Goal: Task Accomplishment & Management: Use online tool/utility

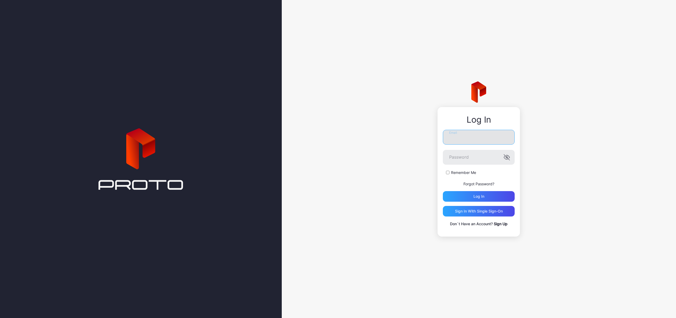
click at [464, 135] on input "Email" at bounding box center [479, 137] width 72 height 15
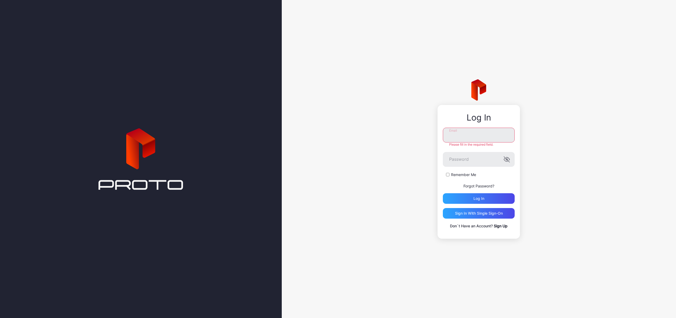
type input "**********"
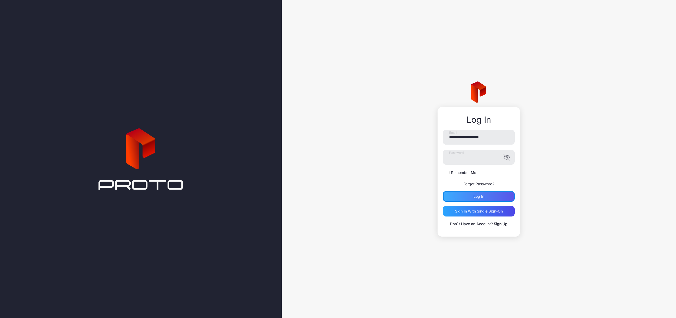
click at [491, 194] on div "Log in" at bounding box center [479, 196] width 72 height 11
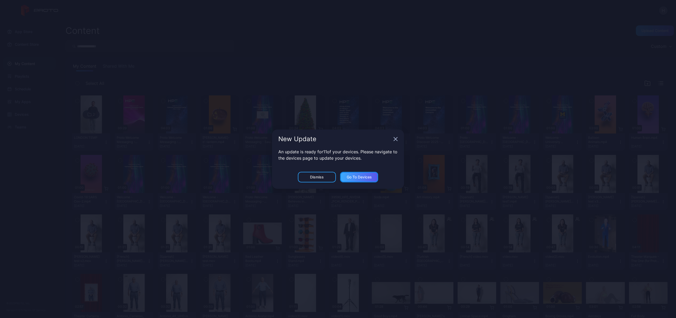
click at [363, 179] on div "Go to devices" at bounding box center [359, 177] width 38 height 11
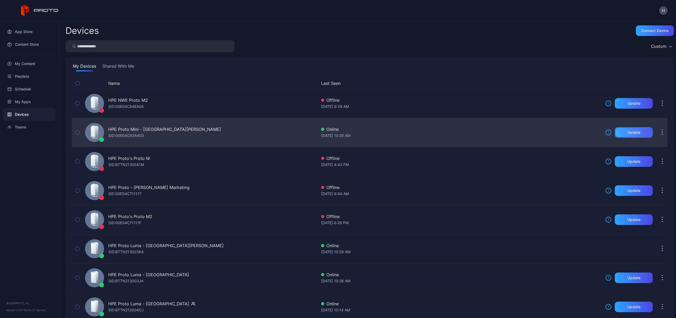
click at [631, 132] on div "Update" at bounding box center [633, 132] width 13 height 4
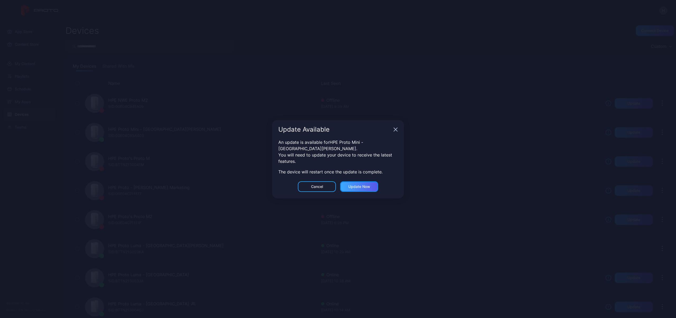
click at [362, 184] on div "Update now" at bounding box center [359, 186] width 22 height 4
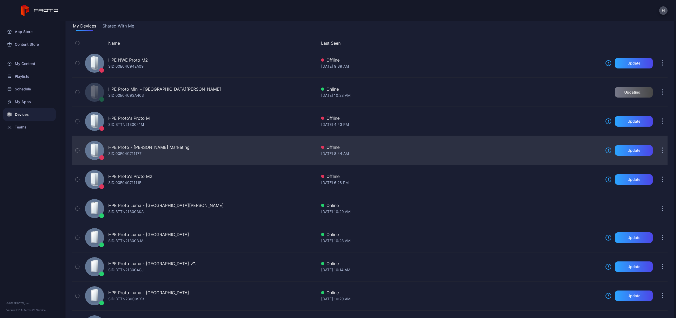
scroll to position [130, 0]
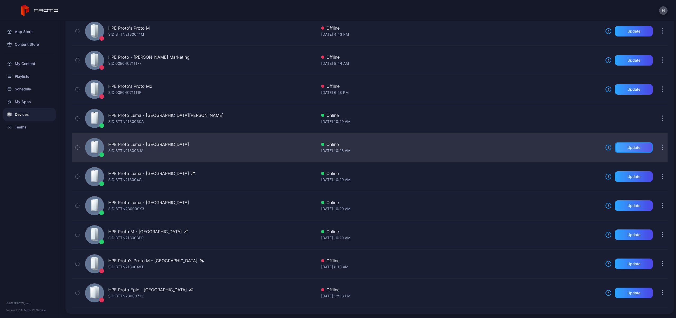
click at [627, 149] on div "Update" at bounding box center [633, 147] width 13 height 4
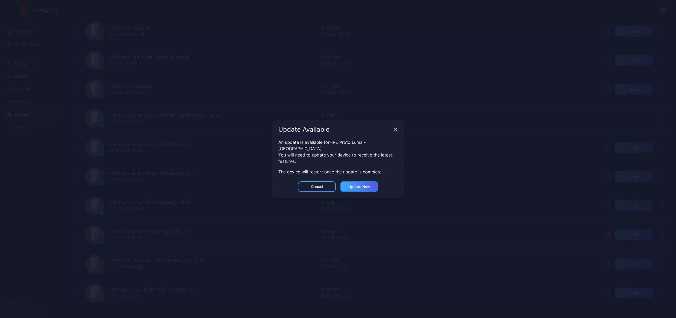
click at [359, 187] on div "Update now" at bounding box center [359, 186] width 38 height 11
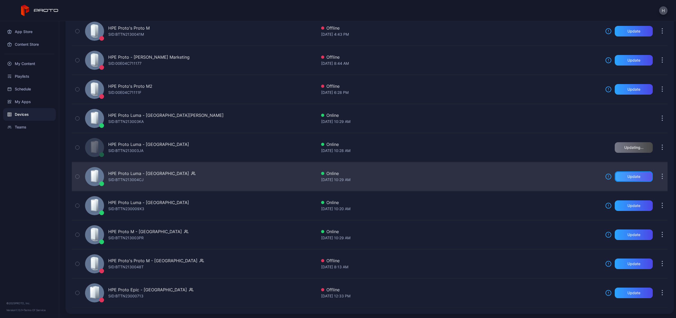
click at [632, 177] on div "Update" at bounding box center [633, 176] width 13 height 4
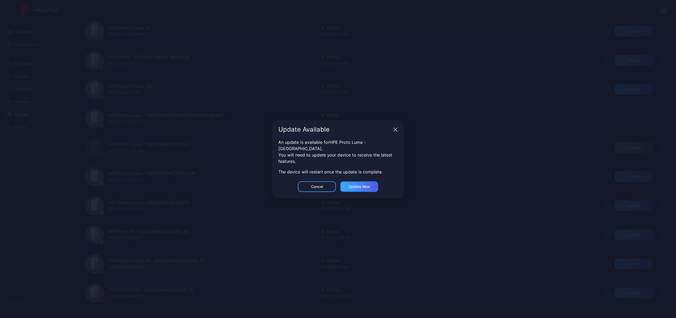
click at [367, 185] on div "Update now" at bounding box center [359, 186] width 22 height 4
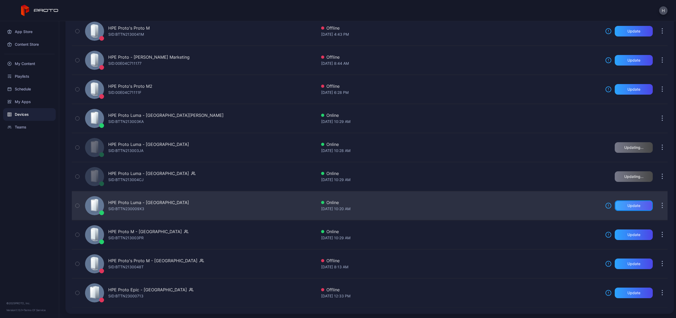
click at [635, 208] on div "Update" at bounding box center [634, 205] width 38 height 11
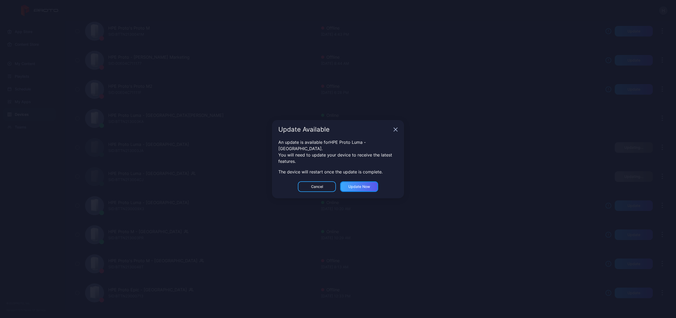
click at [352, 184] on div "Update now" at bounding box center [359, 186] width 22 height 4
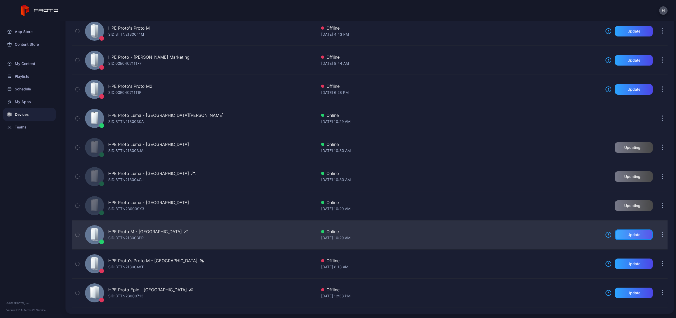
click at [629, 235] on div "Update" at bounding box center [633, 234] width 13 height 4
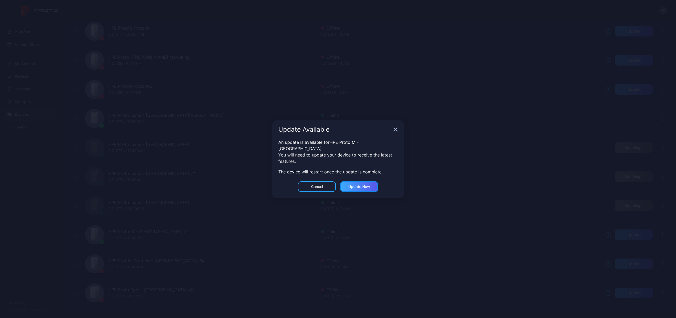
click at [357, 184] on div "Update now" at bounding box center [359, 186] width 22 height 4
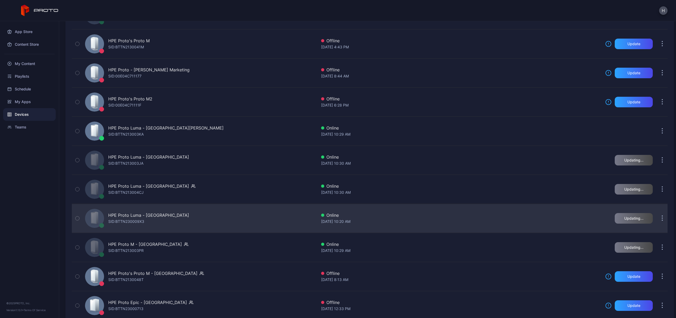
scroll to position [0, 0]
